Goal: Transaction & Acquisition: Download file/media

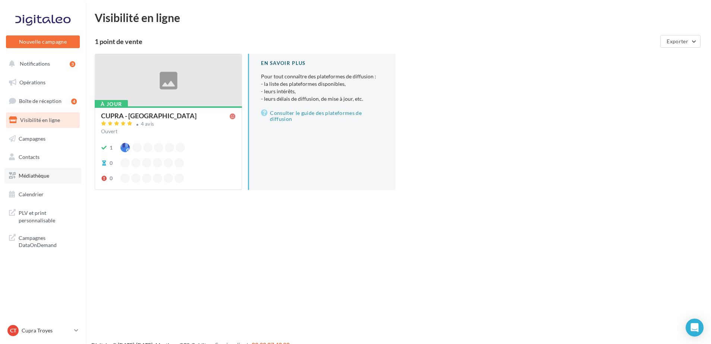
click at [46, 180] on link "Médiathèque" at bounding box center [42, 176] width 77 height 16
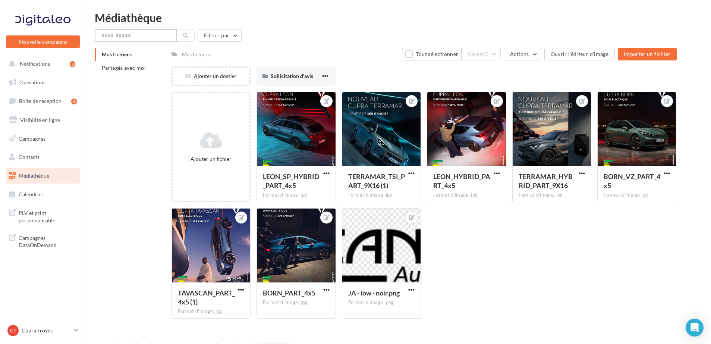
click at [154, 36] on input "text" at bounding box center [136, 35] width 82 height 13
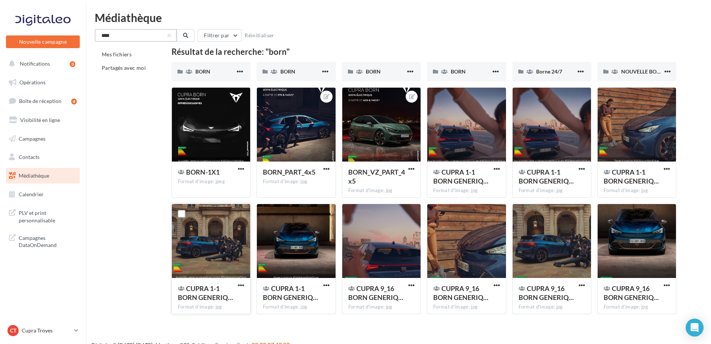
type input "****"
click at [244, 278] on div "CUPRA 1-1 BORN GENERIQ… Format d'image: jpg" at bounding box center [211, 295] width 78 height 35
click at [241, 285] on span "button" at bounding box center [241, 285] width 6 height 6
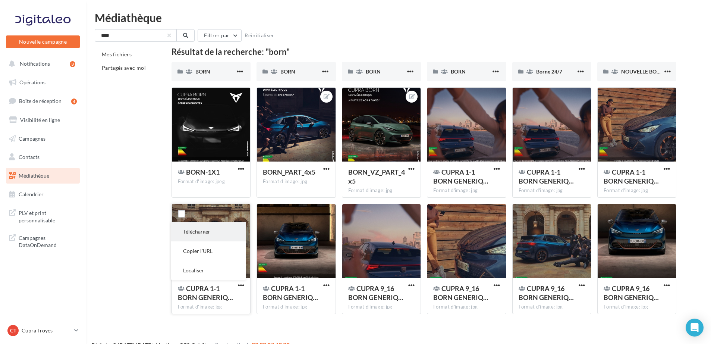
click at [188, 233] on button "Télécharger" at bounding box center [208, 231] width 75 height 19
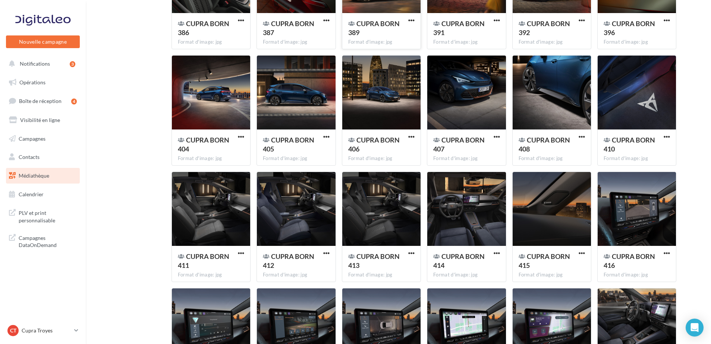
scroll to position [1637, 0]
